Goal: Task Accomplishment & Management: Use online tool/utility

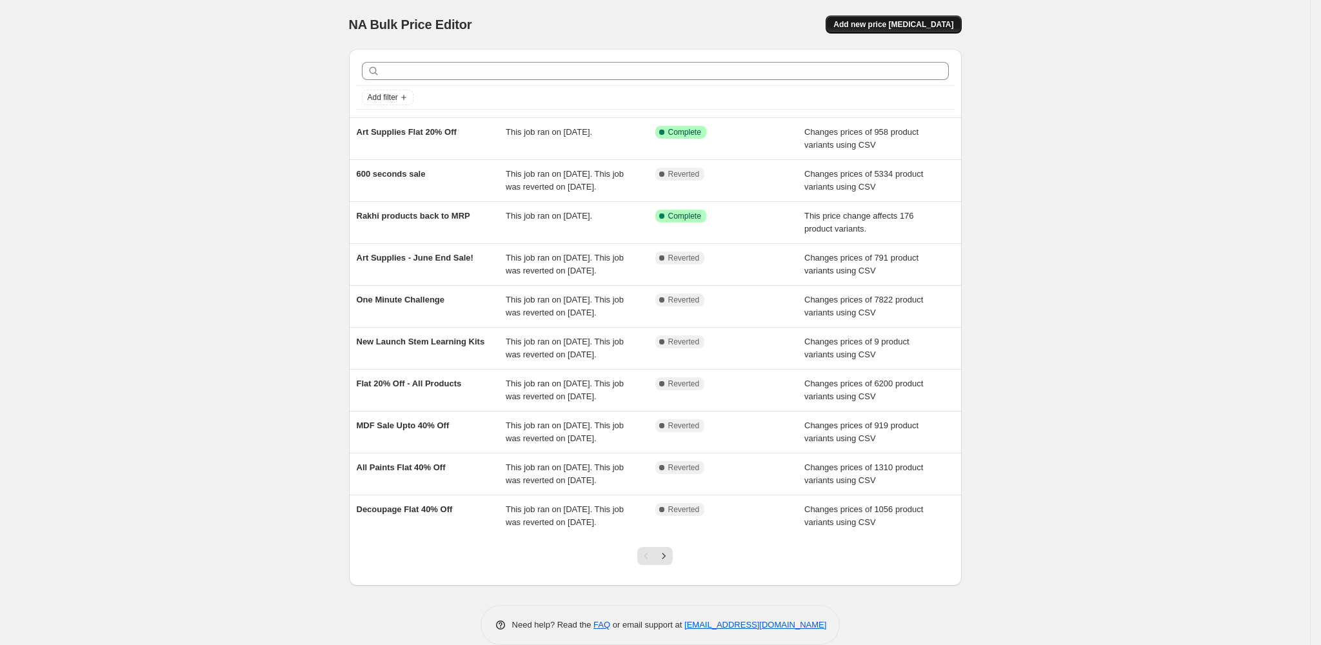
click at [916, 19] on span "Add new price [MEDICAL_DATA]" at bounding box center [893, 24] width 120 height 10
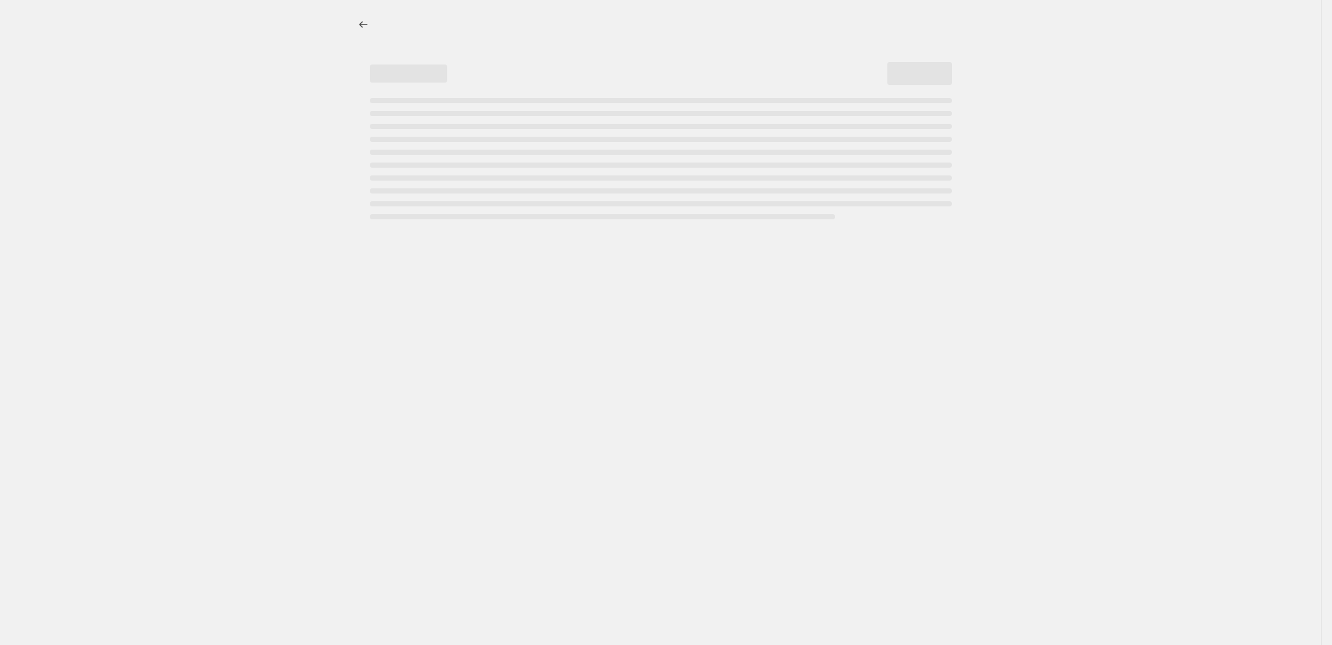
select select "percentage"
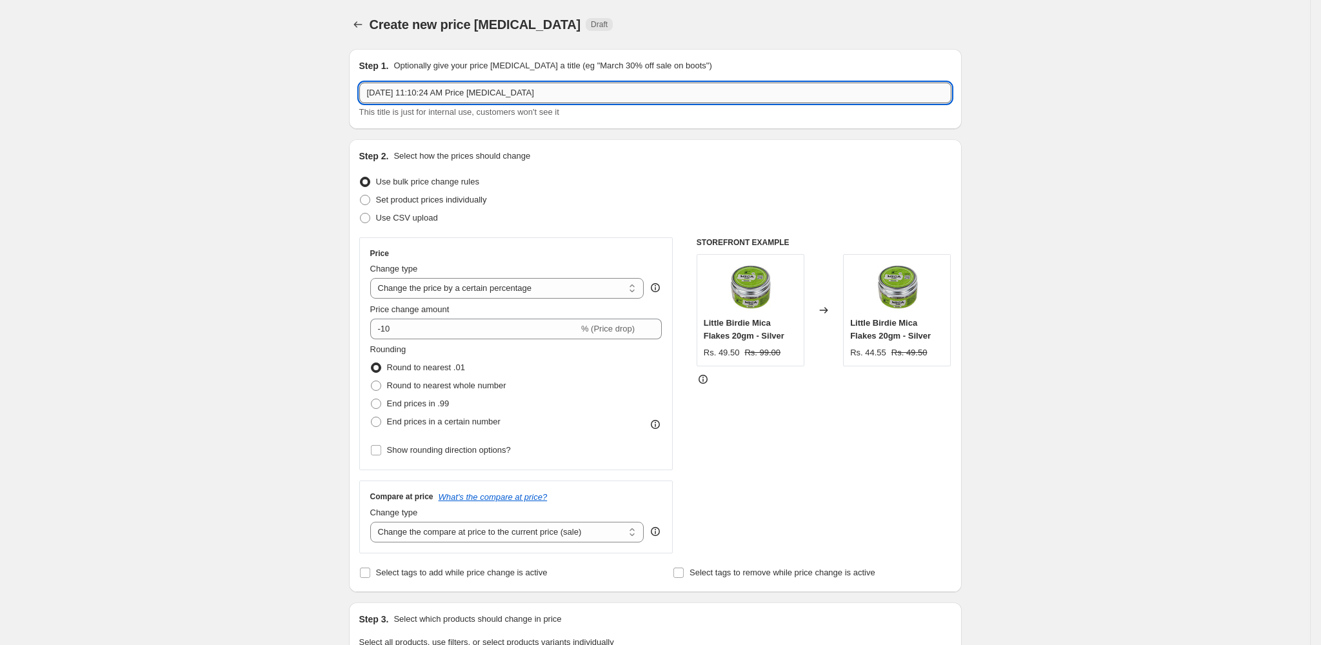
click at [499, 92] on input "[DATE] 11:10:24 AM Price [MEDICAL_DATA]" at bounding box center [655, 93] width 592 height 21
type input "18% Anniversary sale"
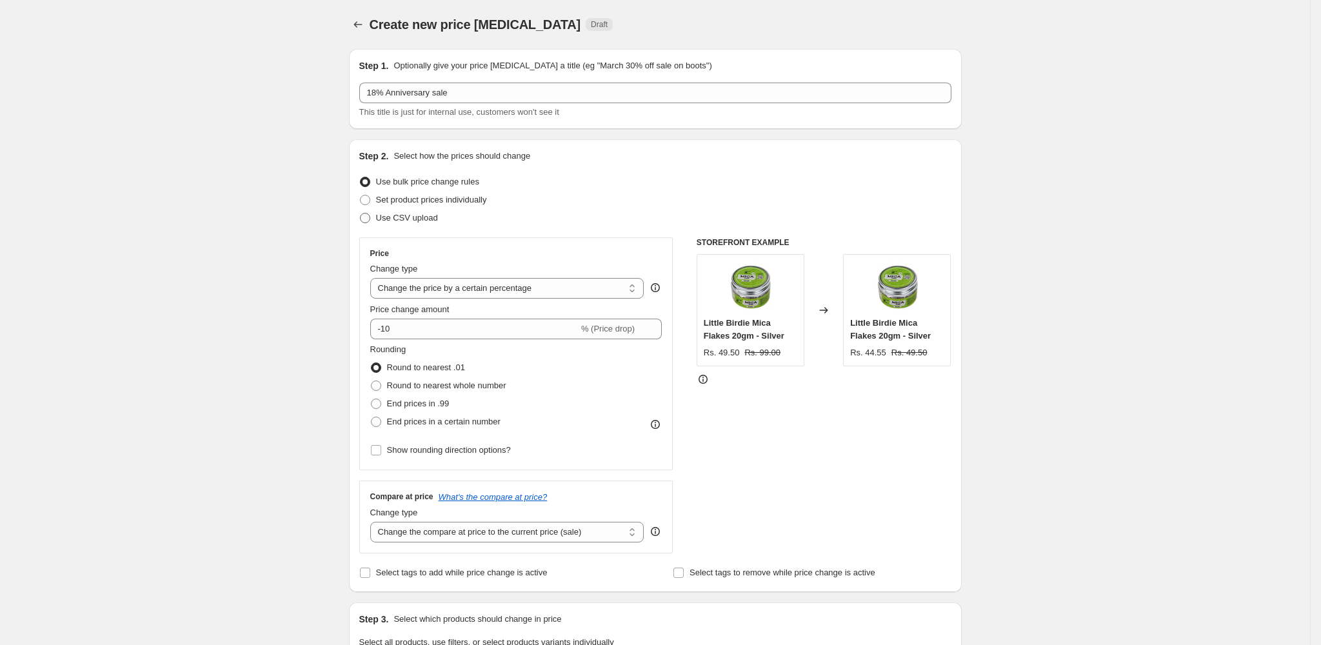
click at [438, 220] on span "Use CSV upload" at bounding box center [407, 218] width 62 height 10
click at [361, 214] on input "Use CSV upload" at bounding box center [360, 213] width 1 height 1
radio input "true"
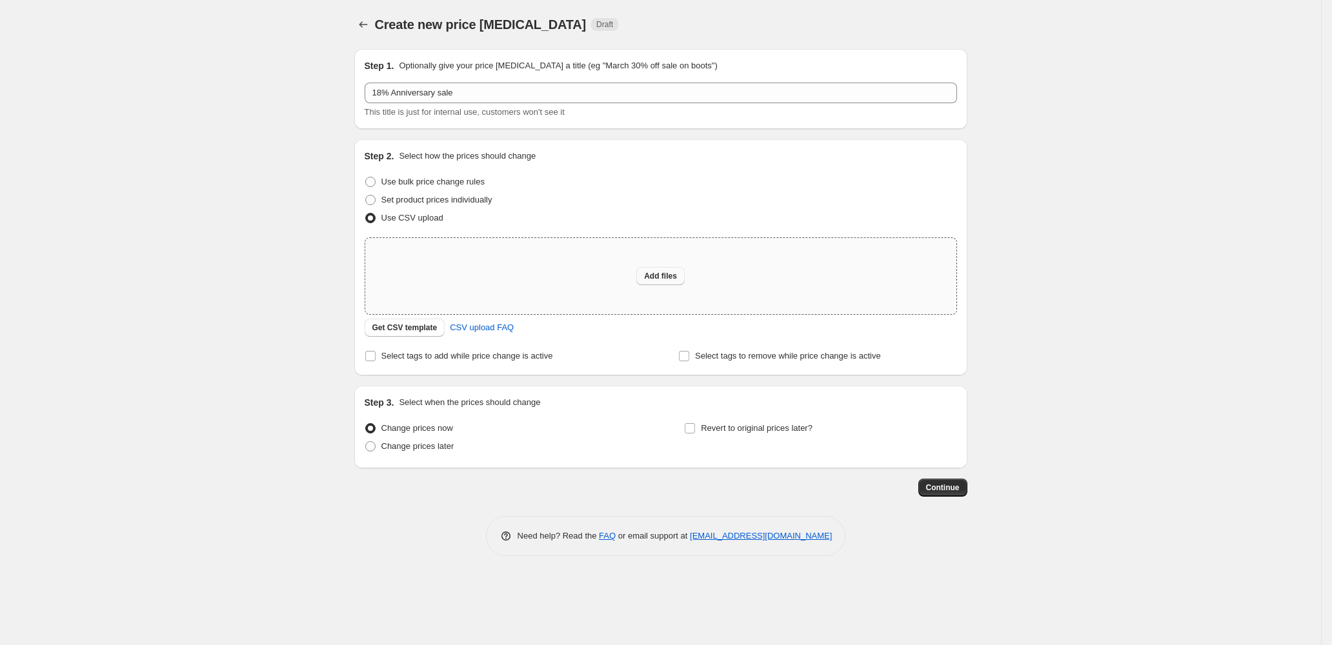
click at [674, 278] on span "Add files" at bounding box center [660, 276] width 33 height 10
type input "C:\fakepath\Flat 18% Off.csv"
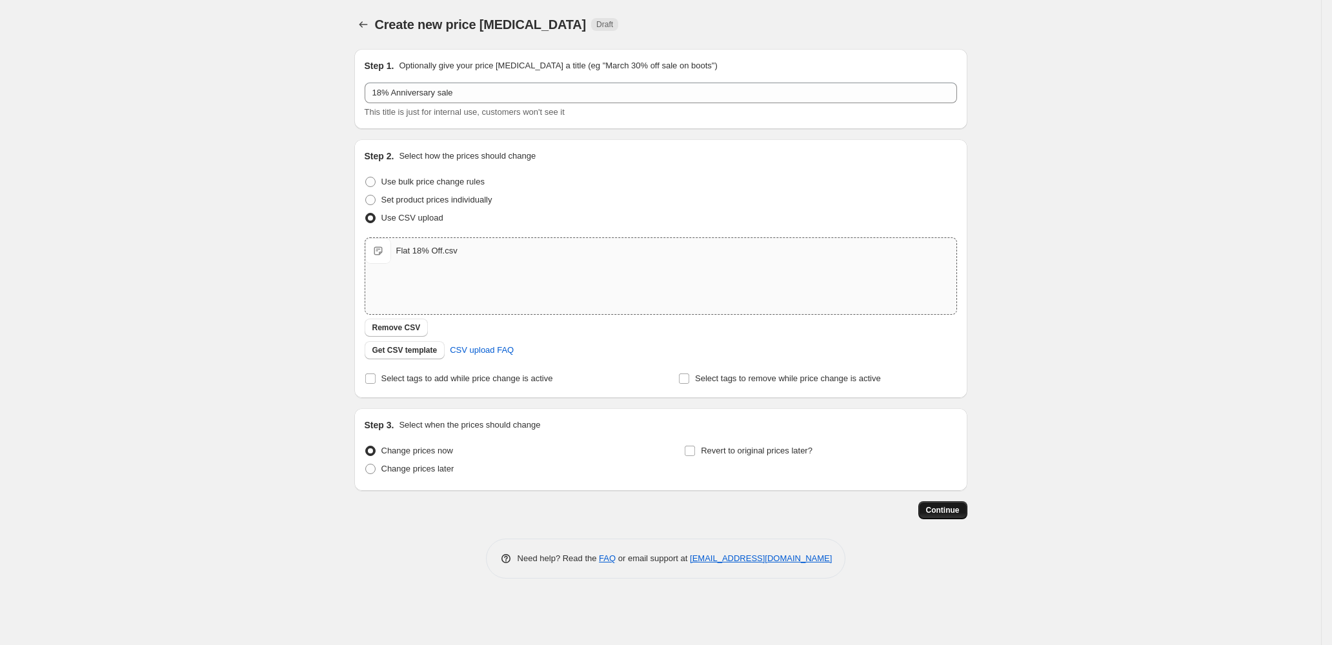
click at [950, 511] on span "Continue" at bounding box center [943, 510] width 34 height 10
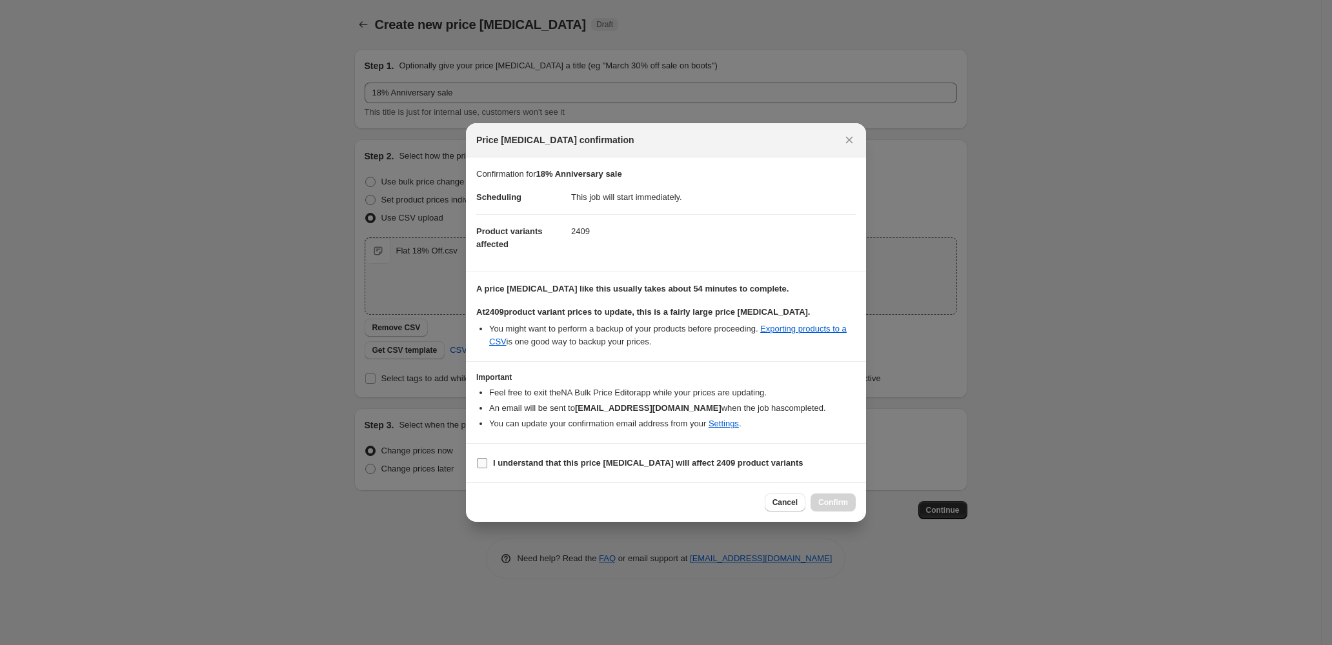
click at [519, 458] on b "I understand that this price [MEDICAL_DATA] will affect 2409 product variants" at bounding box center [648, 463] width 310 height 10
click at [487, 458] on input "I understand that this price [MEDICAL_DATA] will affect 2409 product variants" at bounding box center [482, 463] width 10 height 10
checkbox input "true"
click at [820, 503] on span "Confirm" at bounding box center [833, 502] width 30 height 10
